Goal: Navigation & Orientation: Understand site structure

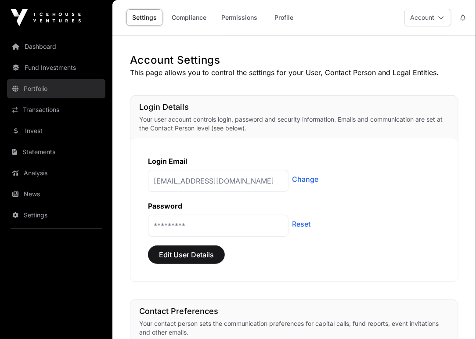
click at [45, 92] on link "Portfolio" at bounding box center [56, 88] width 98 height 19
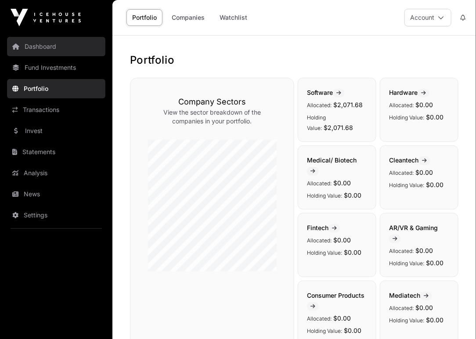
click at [43, 46] on link "Dashboard" at bounding box center [56, 46] width 98 height 19
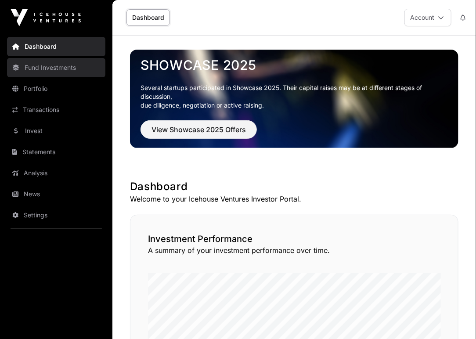
click at [40, 66] on link "Fund Investments" at bounding box center [56, 67] width 98 height 19
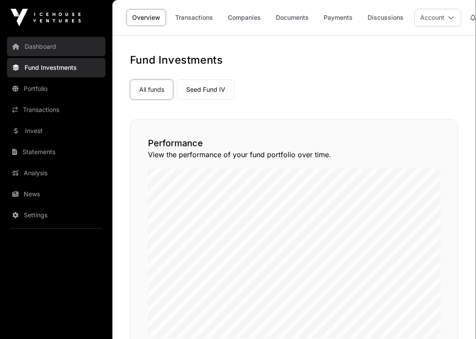
click at [45, 50] on link "Dashboard" at bounding box center [56, 46] width 98 height 19
